Goal: Check status: Check status

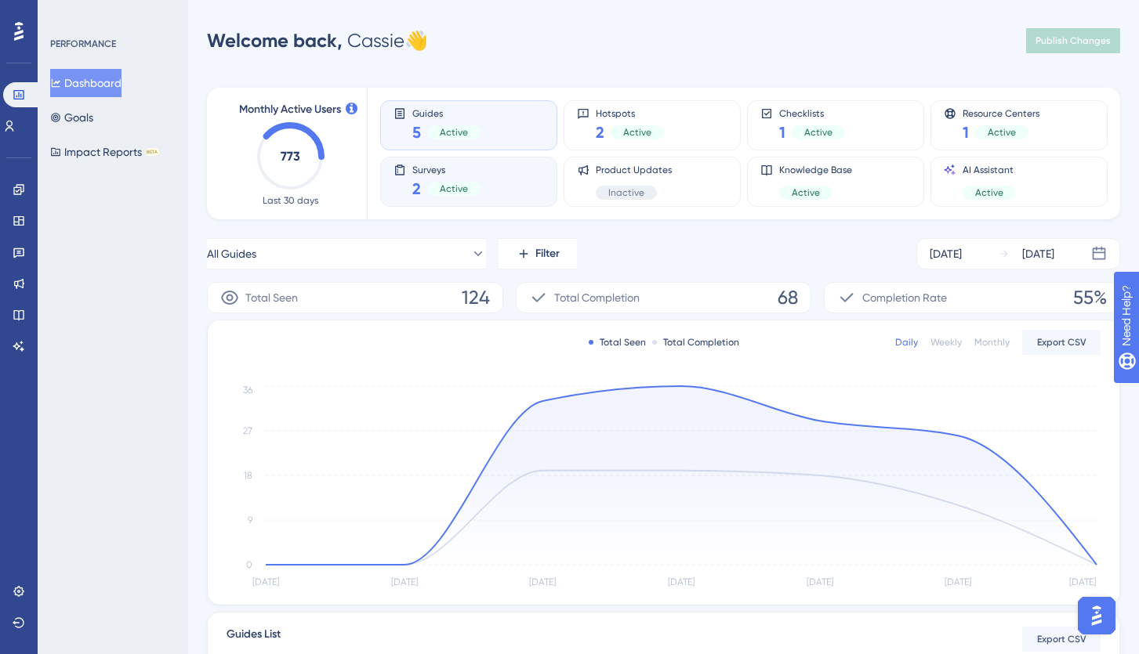
click at [468, 170] on span "Surveys" at bounding box center [446, 169] width 68 height 11
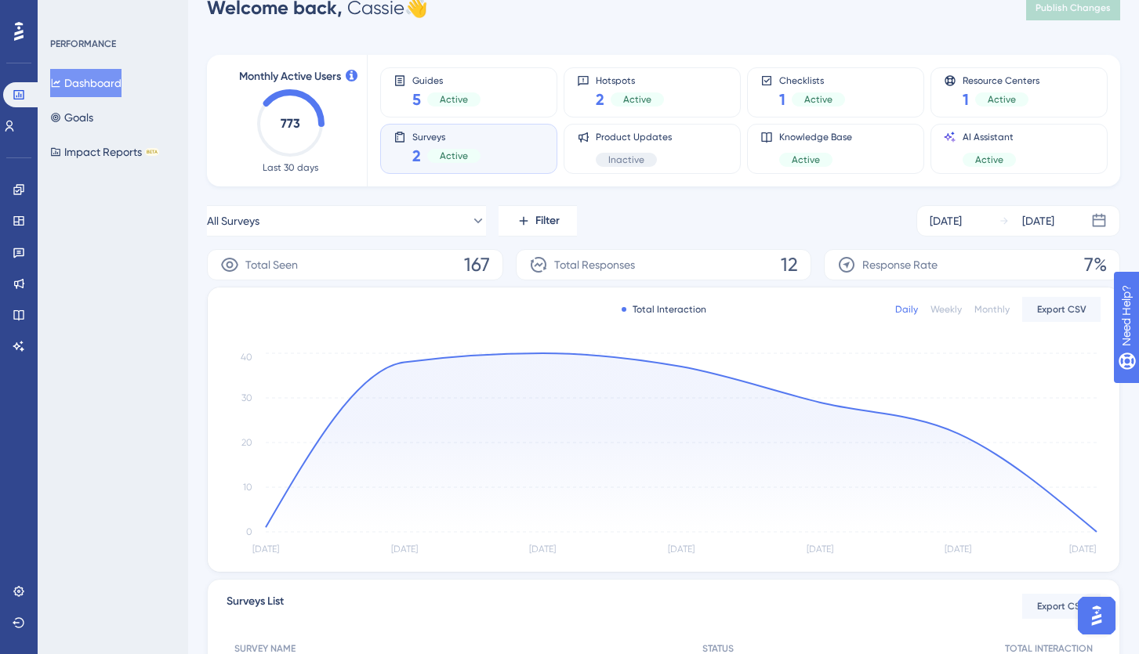
scroll to position [50, 0]
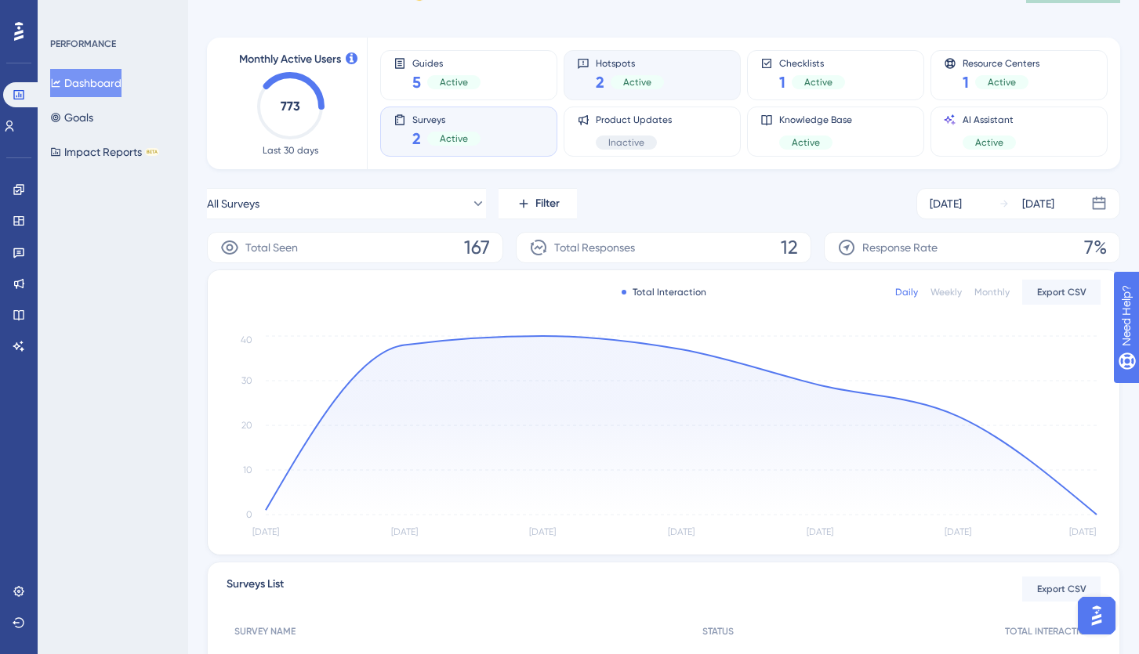
click at [664, 71] on div "Hotspots 2 Active" at bounding box center [652, 75] width 150 height 36
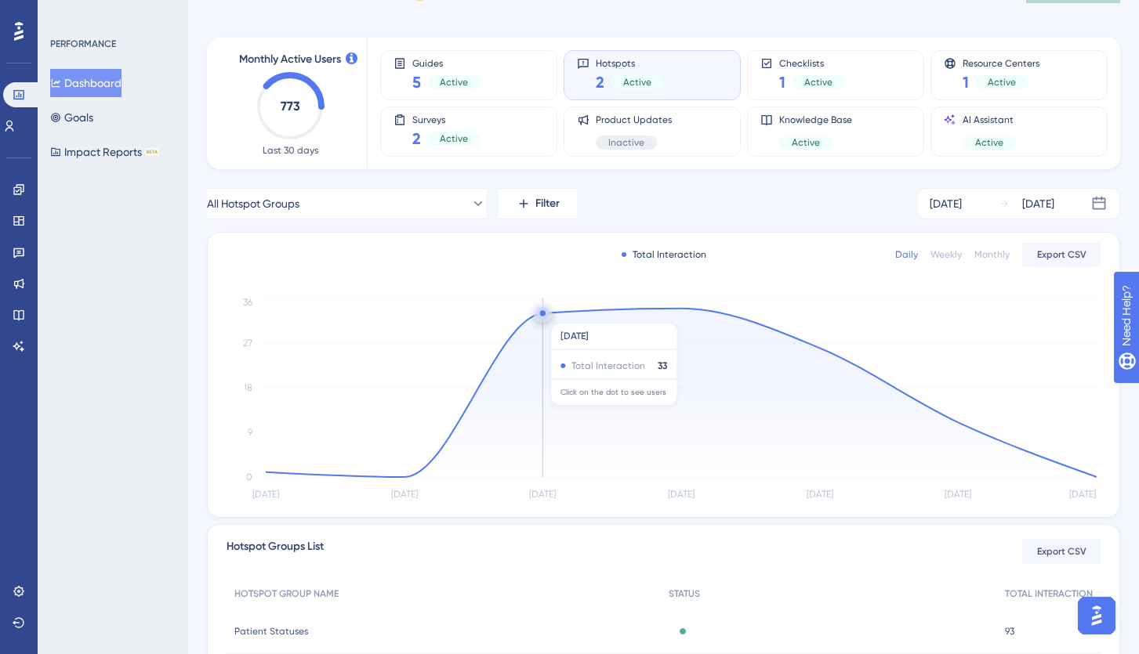
click at [543, 315] on circle at bounding box center [542, 312] width 5 height 5
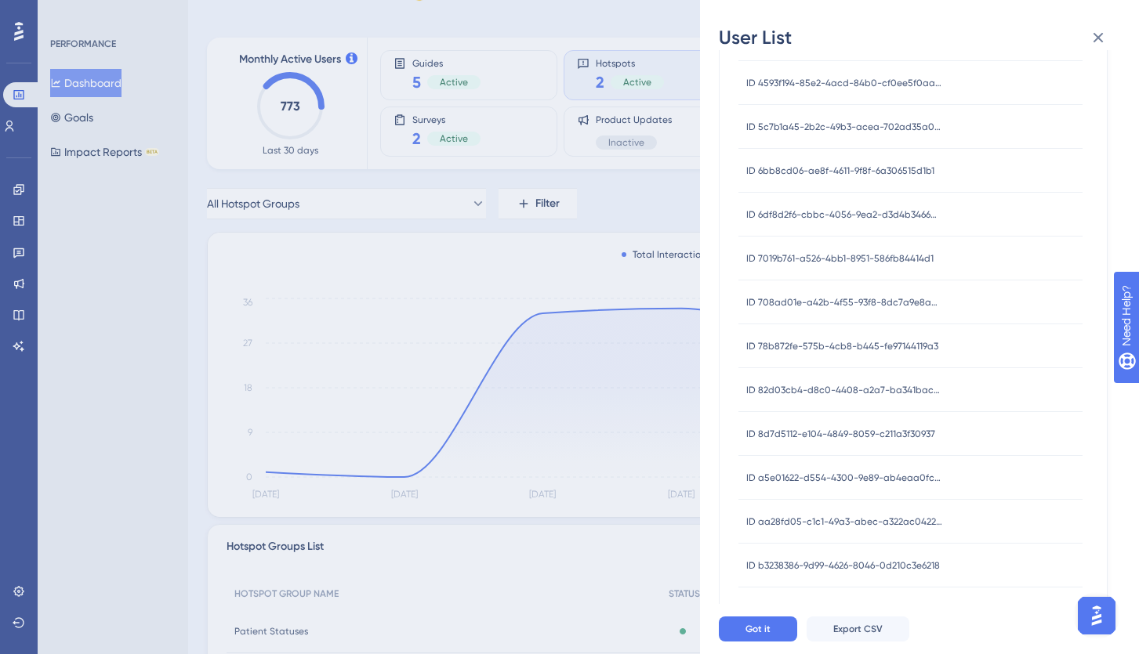
scroll to position [507, 0]
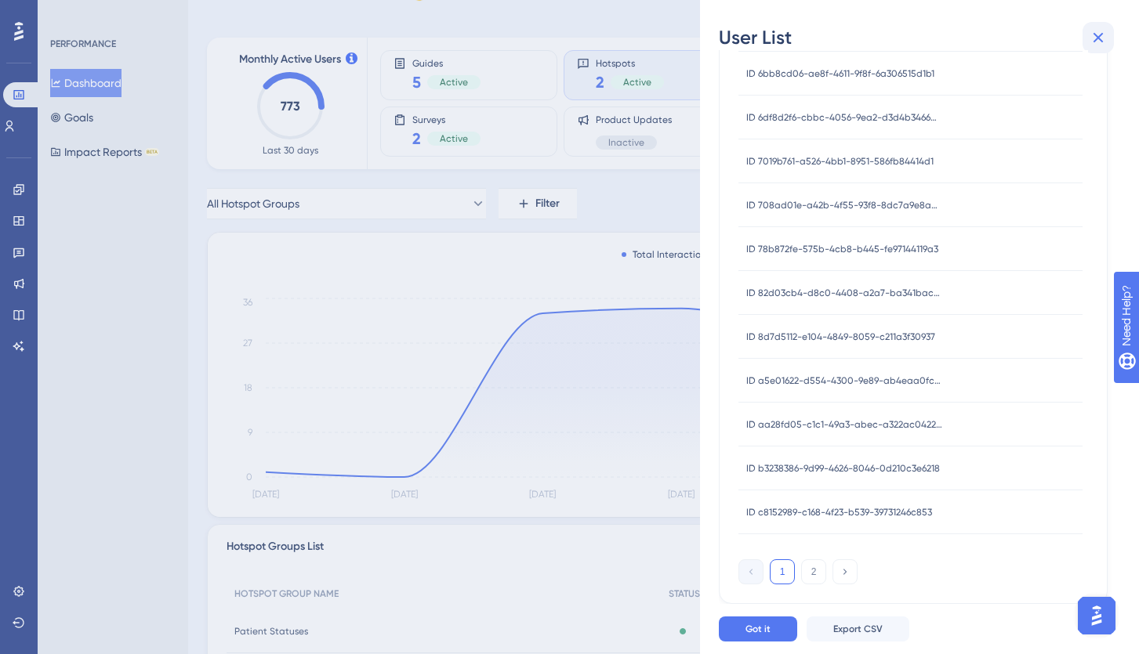
click at [1093, 34] on icon at bounding box center [1098, 37] width 19 height 19
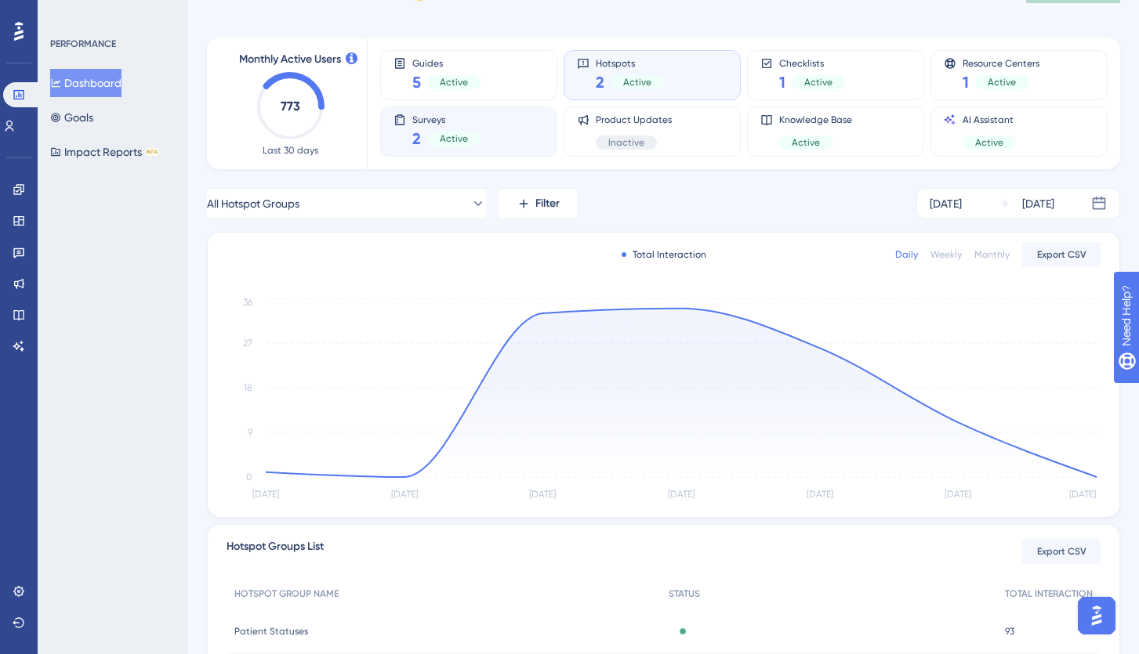
click at [477, 136] on div "Active" at bounding box center [453, 139] width 53 height 14
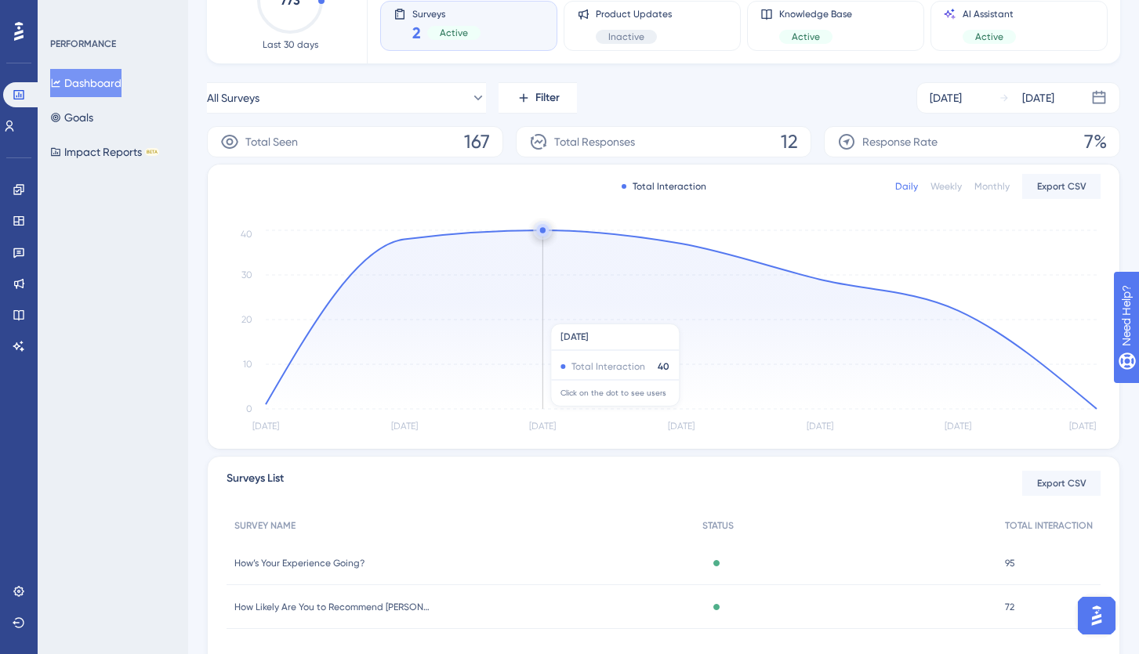
scroll to position [232, 0]
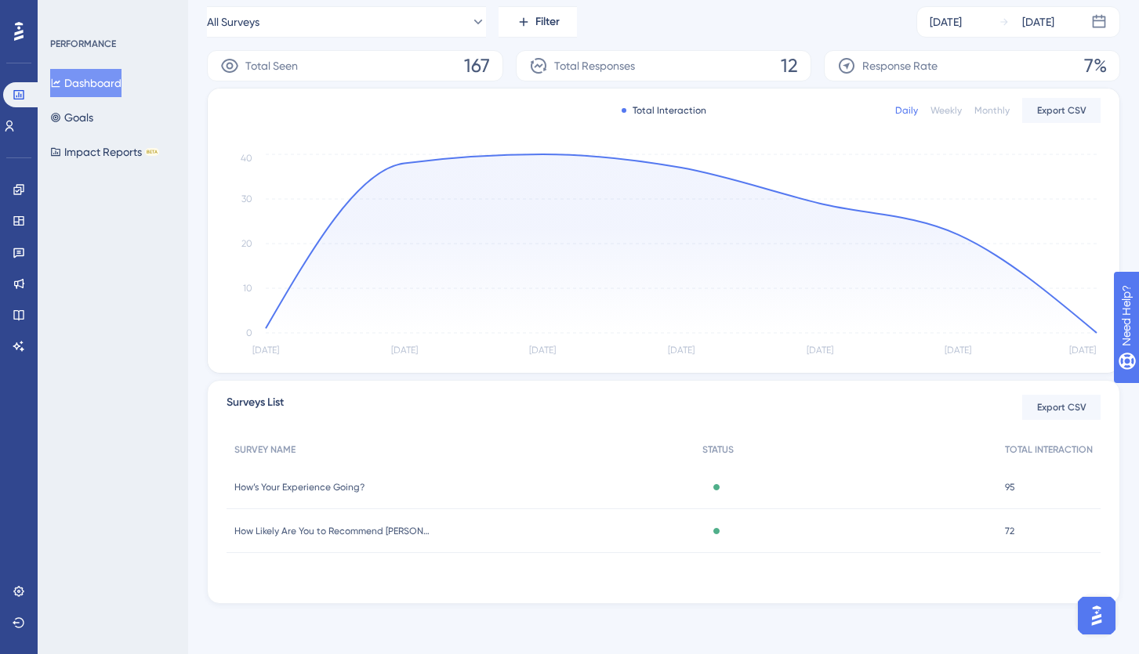
click at [318, 484] on span "How’s Your Experience Going?" at bounding box center [299, 487] width 130 height 13
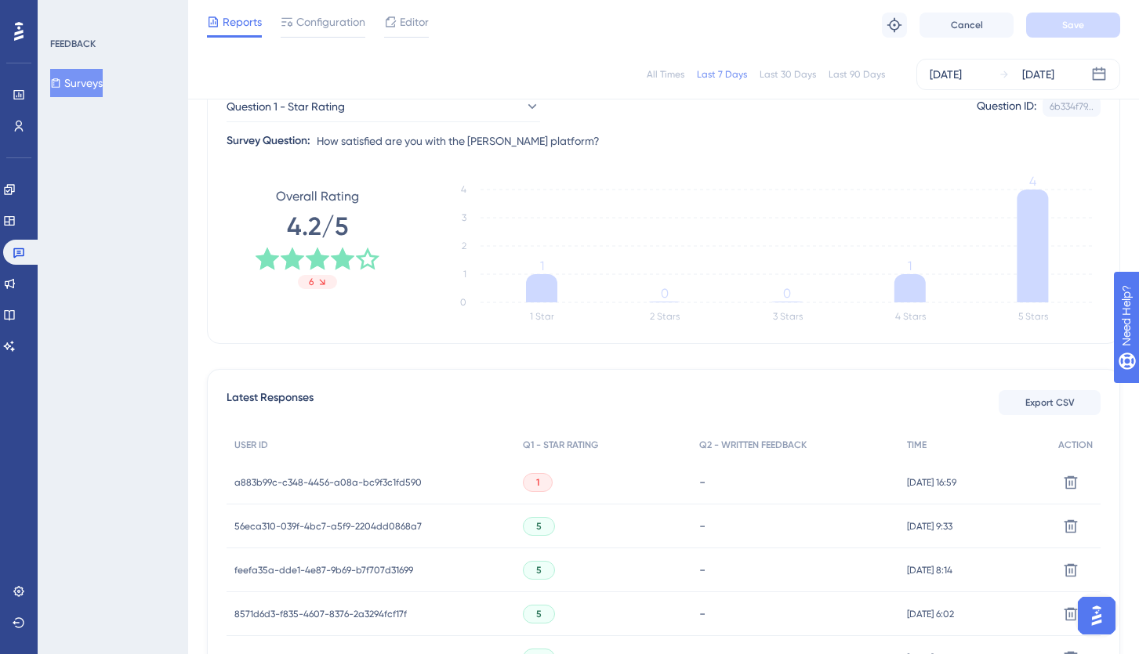
scroll to position [217, 0]
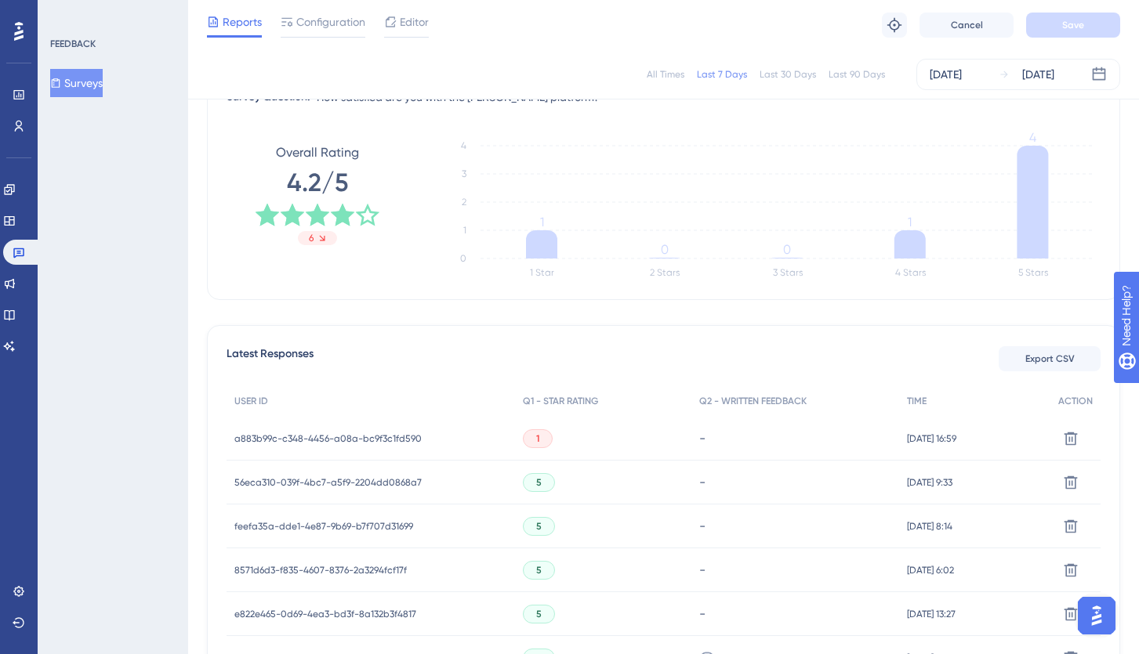
click at [371, 440] on span "a883b99c-c348-4456-a08a-bc9f3c1fd590" at bounding box center [327, 439] width 187 height 13
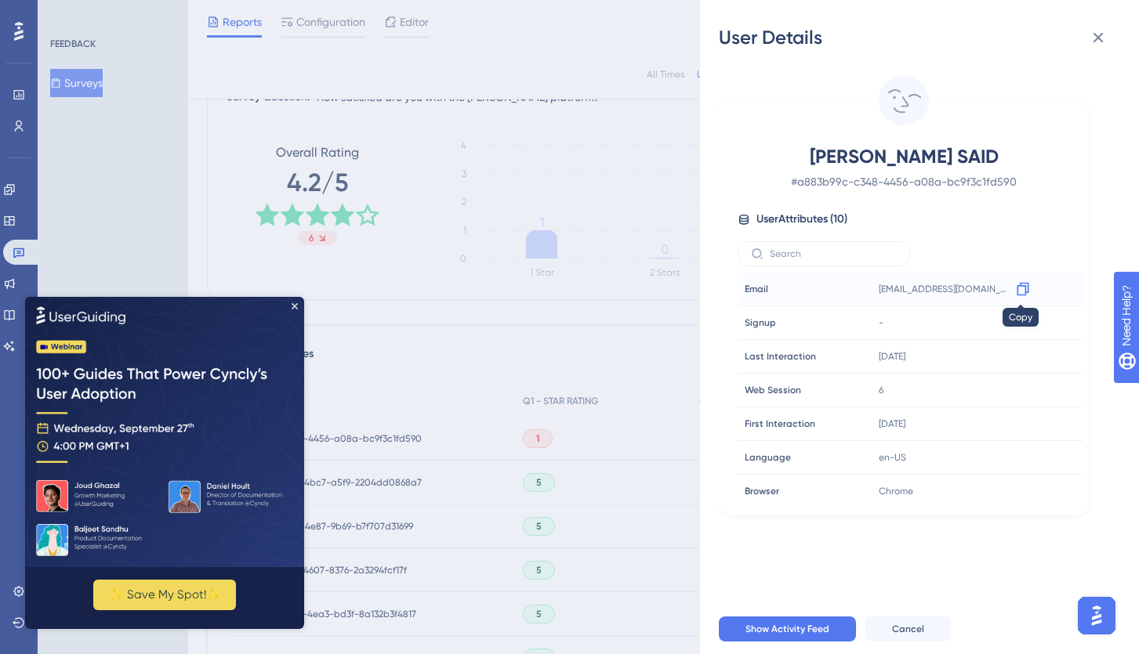
click at [1017, 287] on icon at bounding box center [1023, 289] width 16 height 16
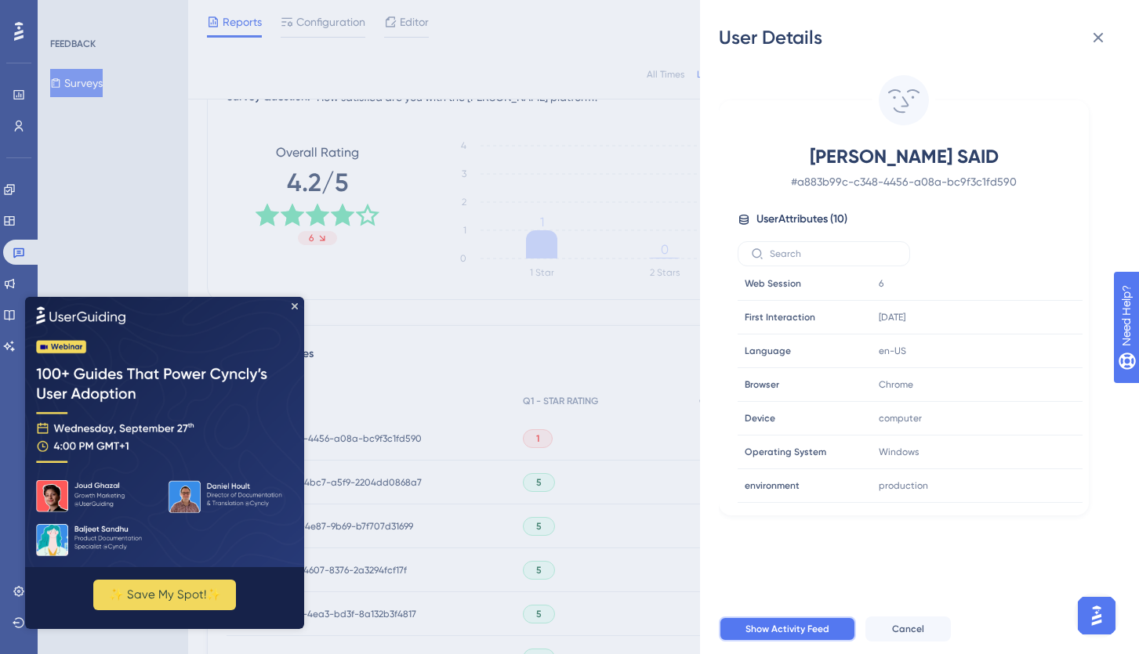
click at [817, 631] on span "Show Activity Feed" at bounding box center [787, 629] width 84 height 13
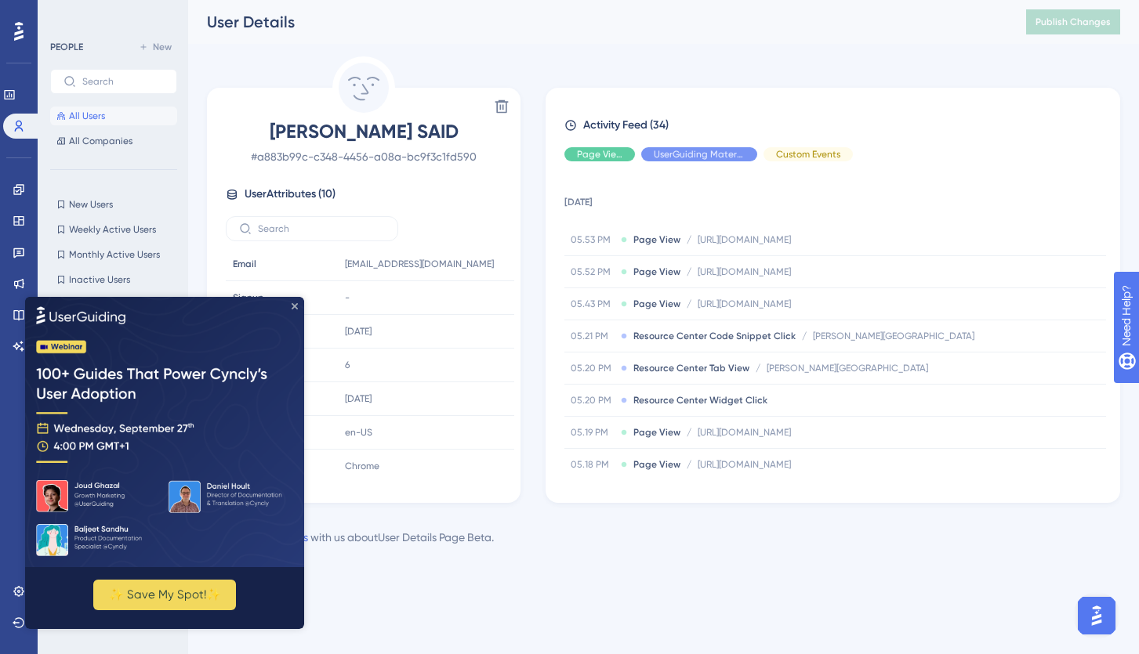
click at [295, 303] on icon "Close Preview" at bounding box center [295, 306] width 6 height 6
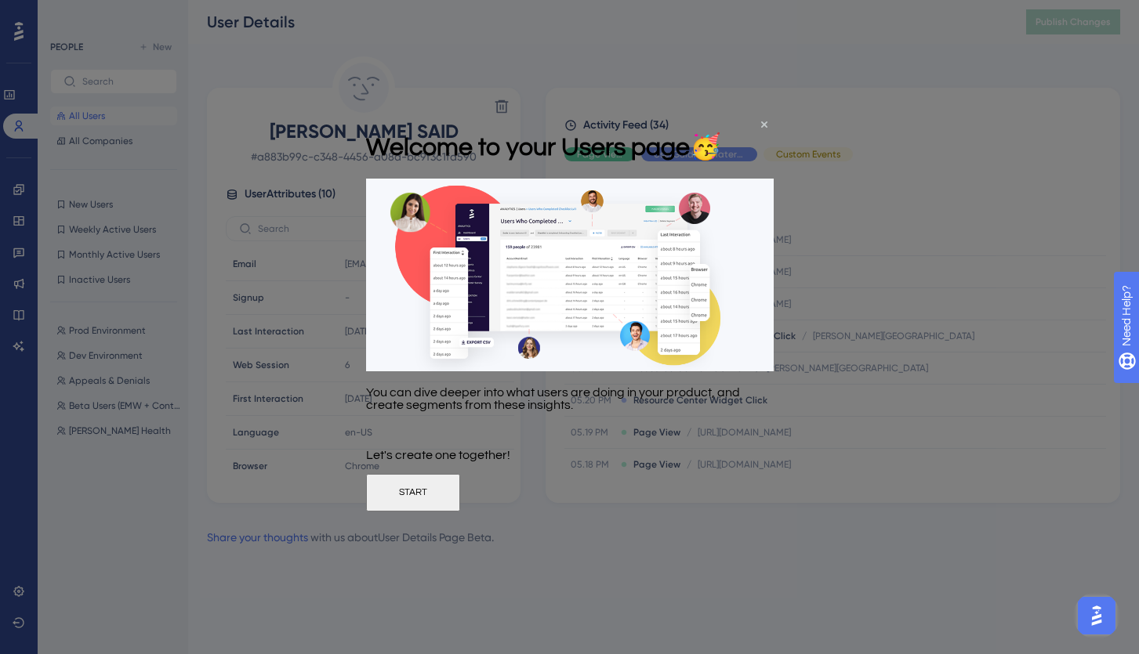
click at [459, 509] on button "START" at bounding box center [412, 492] width 94 height 38
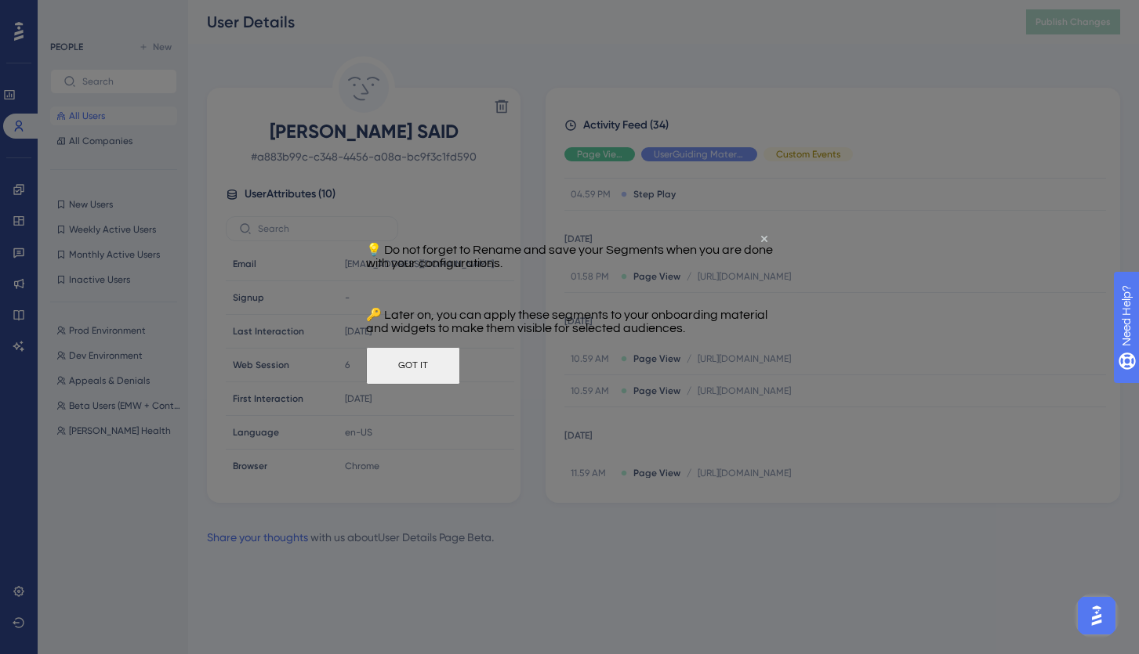
scroll to position [847, 0]
click at [459, 385] on button "GOT IT" at bounding box center [412, 366] width 94 height 38
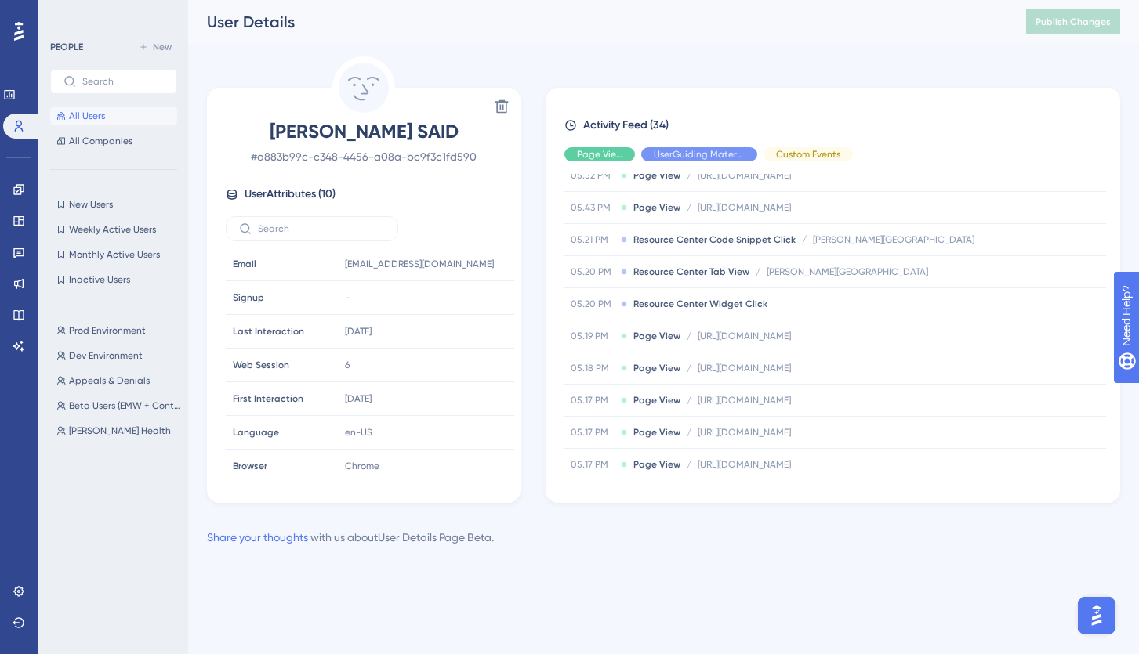
scroll to position [0, 0]
